Goal: Task Accomplishment & Management: Use online tool/utility

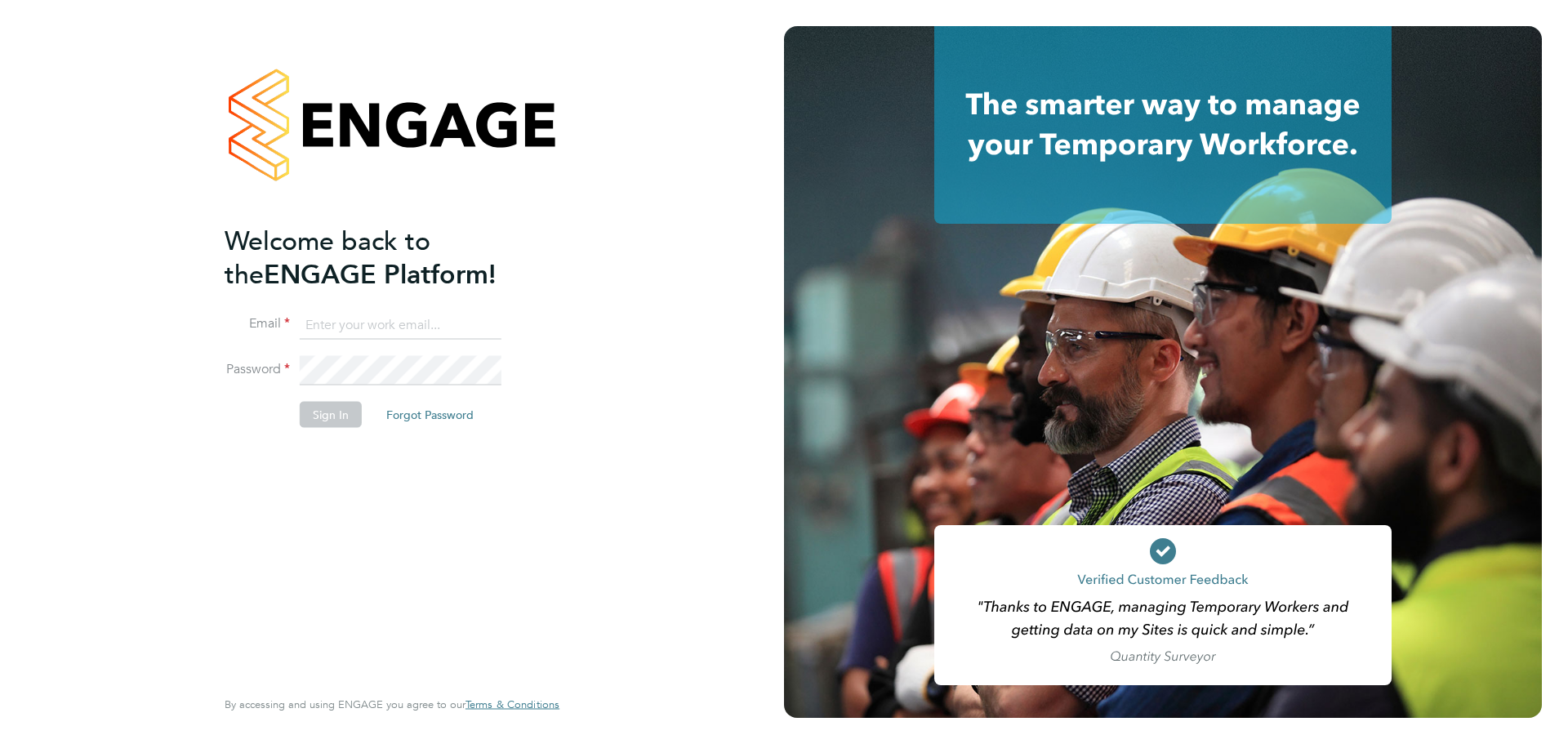
click at [341, 334] on input at bounding box center [400, 325] width 202 height 29
type input "gethin.lloyd@elan-homes.co.uk"
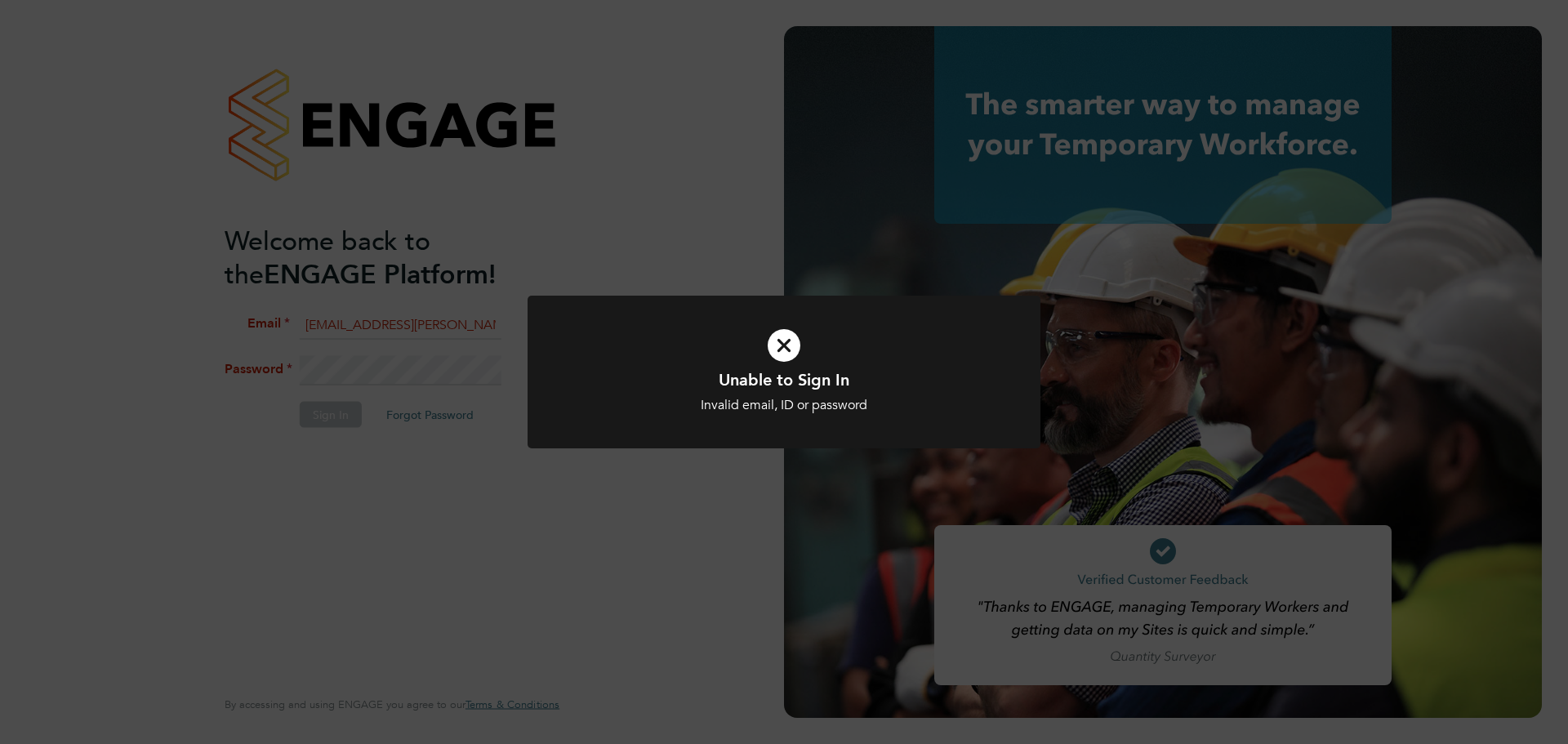
click at [384, 366] on div "Unable to Sign In Invalid email, ID or password Cancel Okay" at bounding box center [784, 372] width 1568 height 744
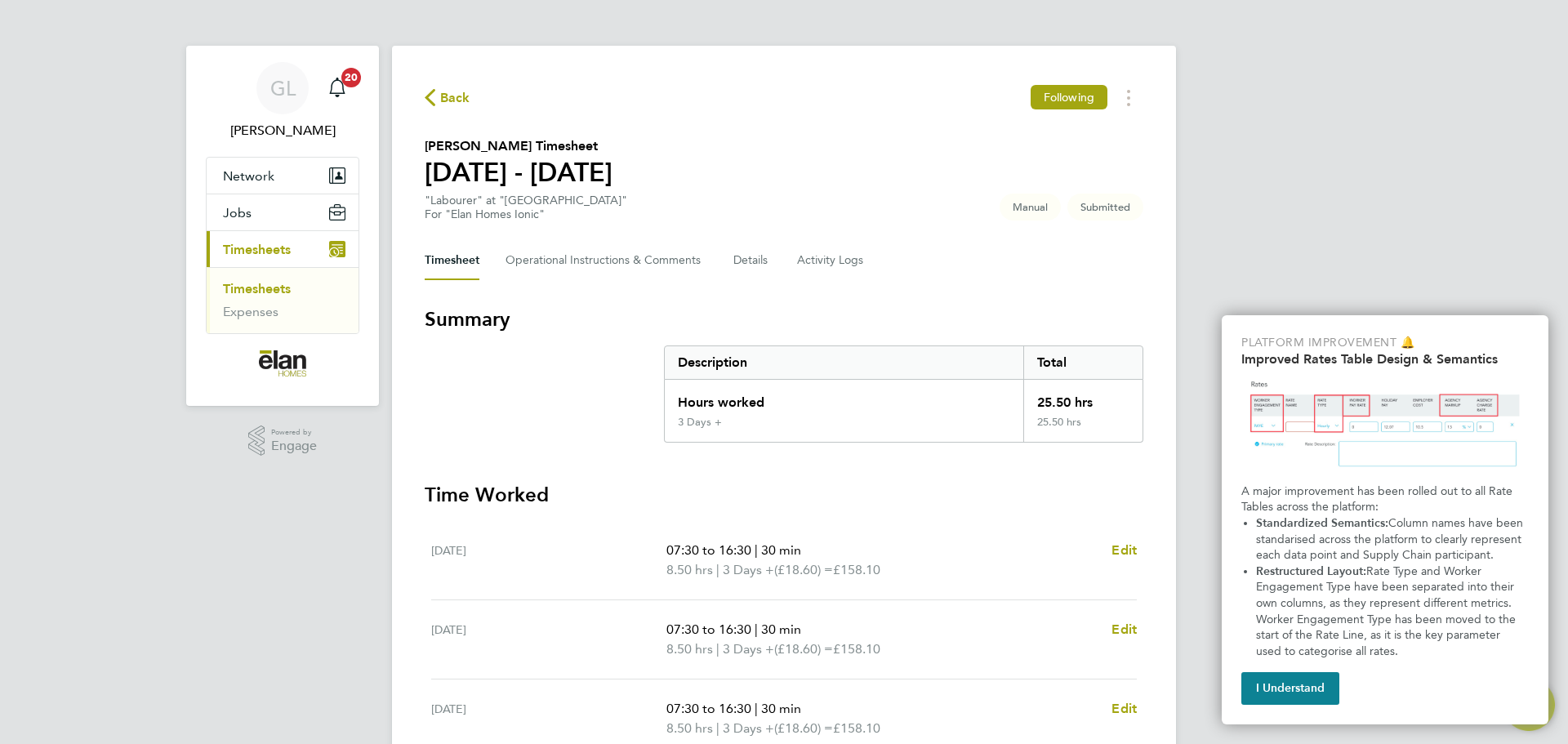
click at [246, 289] on link "Timesheets" at bounding box center [257, 289] width 67 height 16
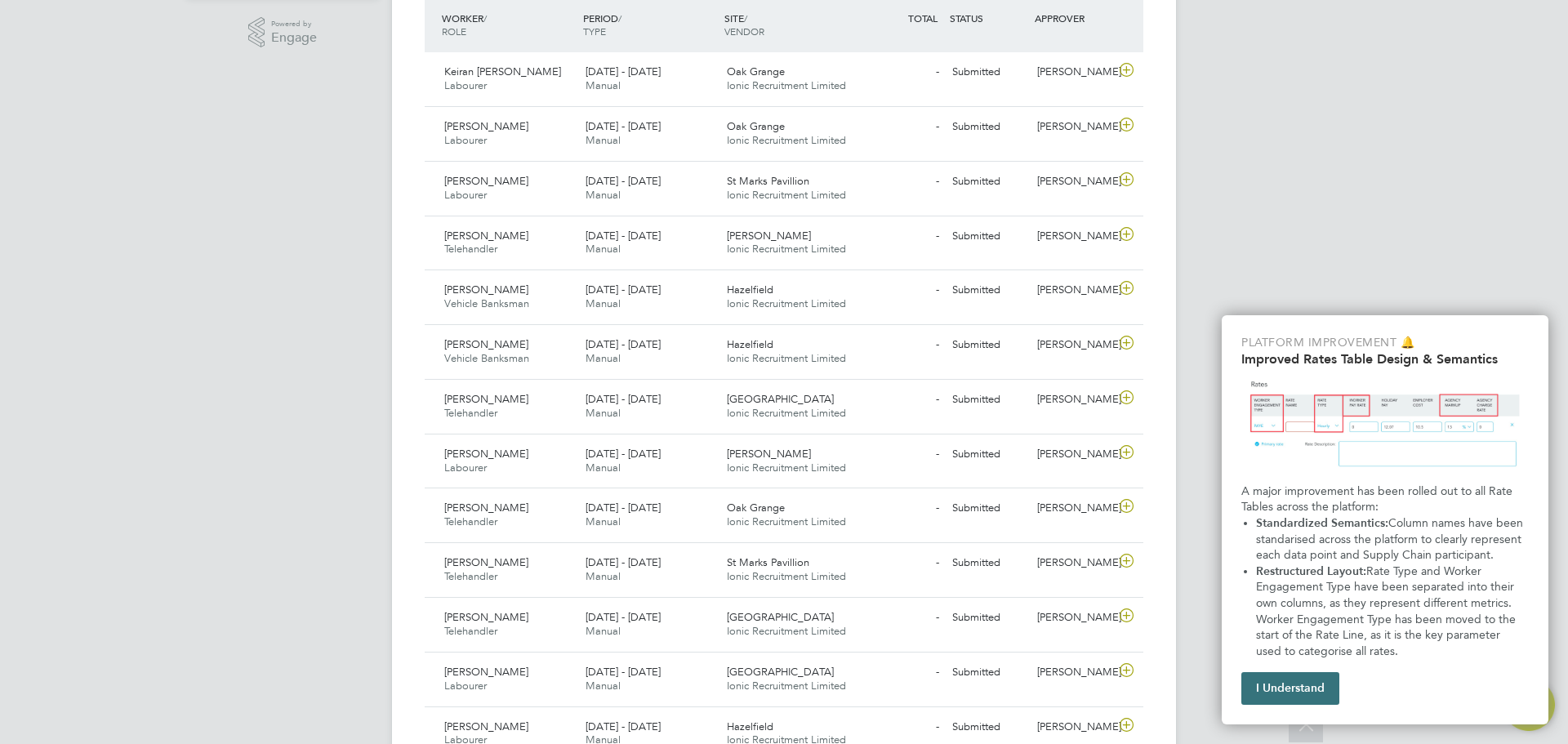
click at [1308, 687] on button "I Understand" at bounding box center [1289, 689] width 98 height 33
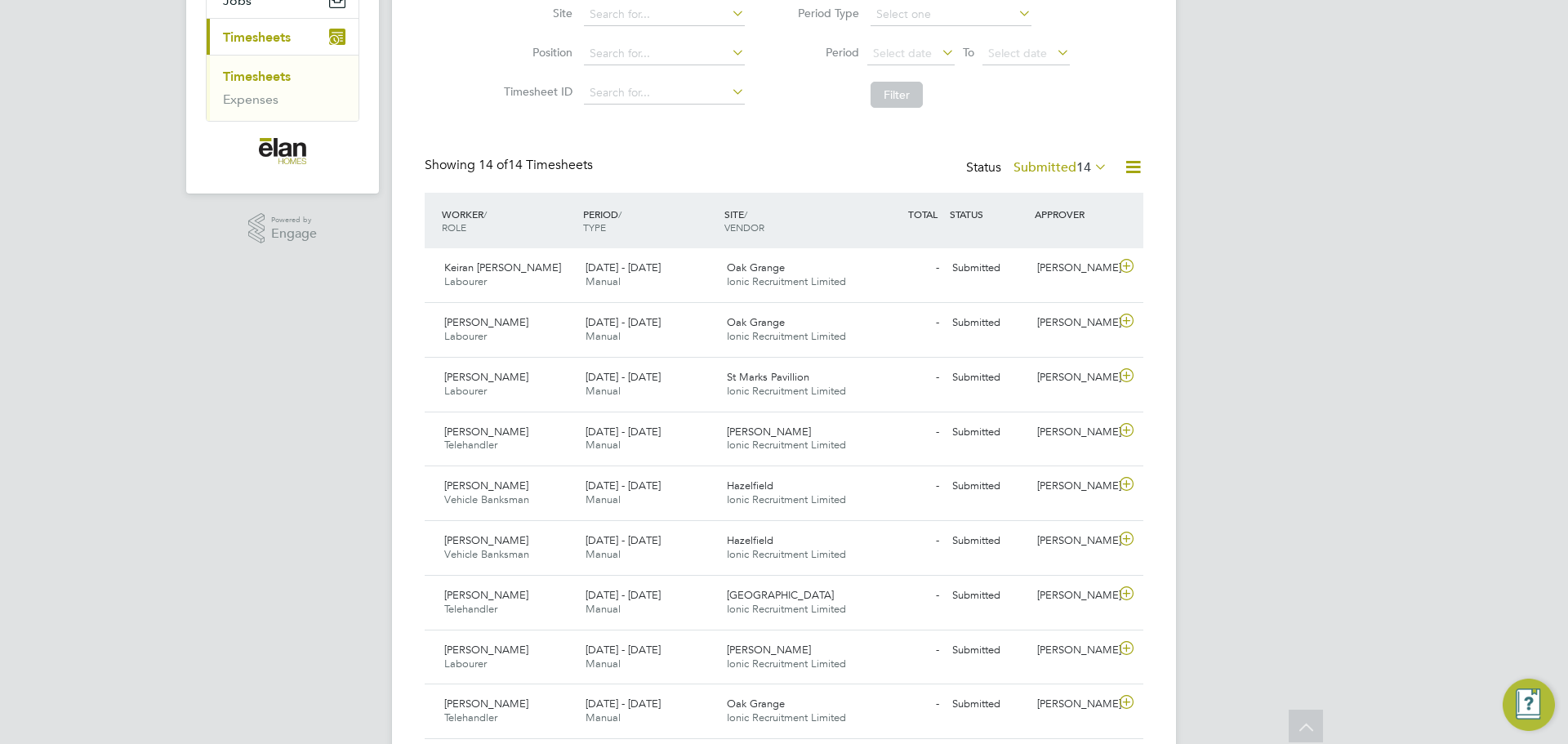
click at [1054, 171] on label "Submitted 14" at bounding box center [1060, 167] width 94 height 16
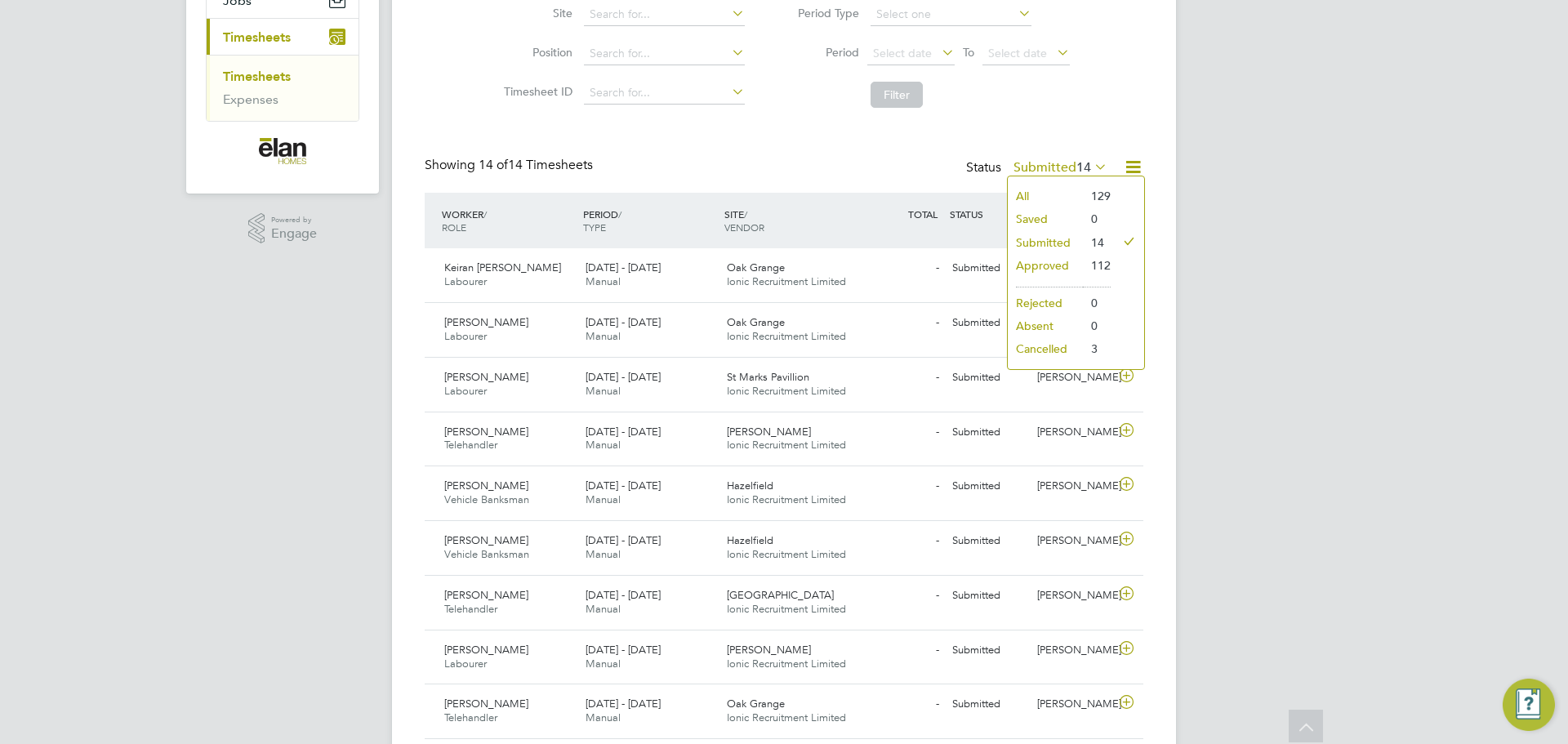
click at [1054, 171] on label "Submitted 14" at bounding box center [1060, 167] width 94 height 16
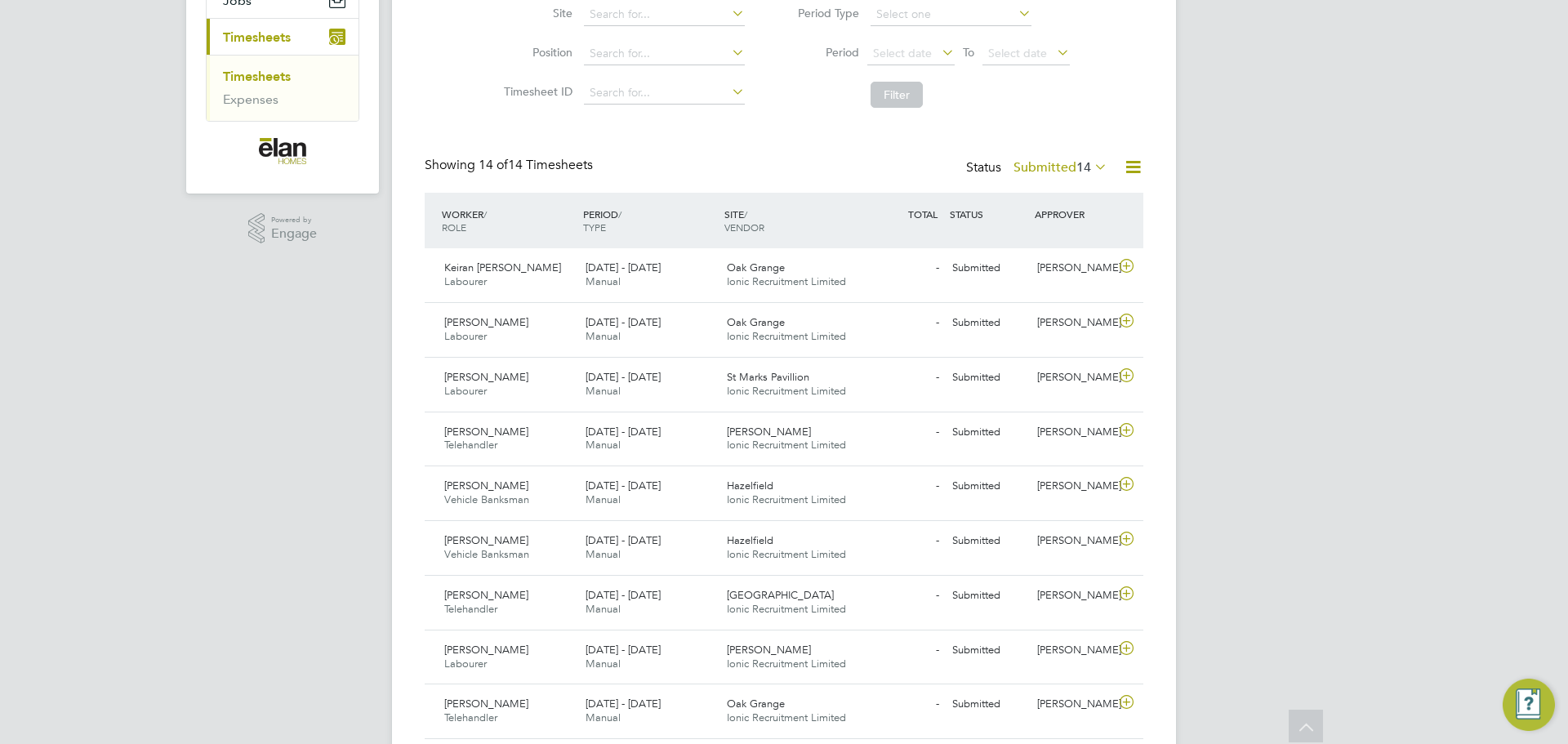
click at [283, 72] on link "Timesheets" at bounding box center [257, 76] width 67 height 16
